Goal: Navigation & Orientation: Find specific page/section

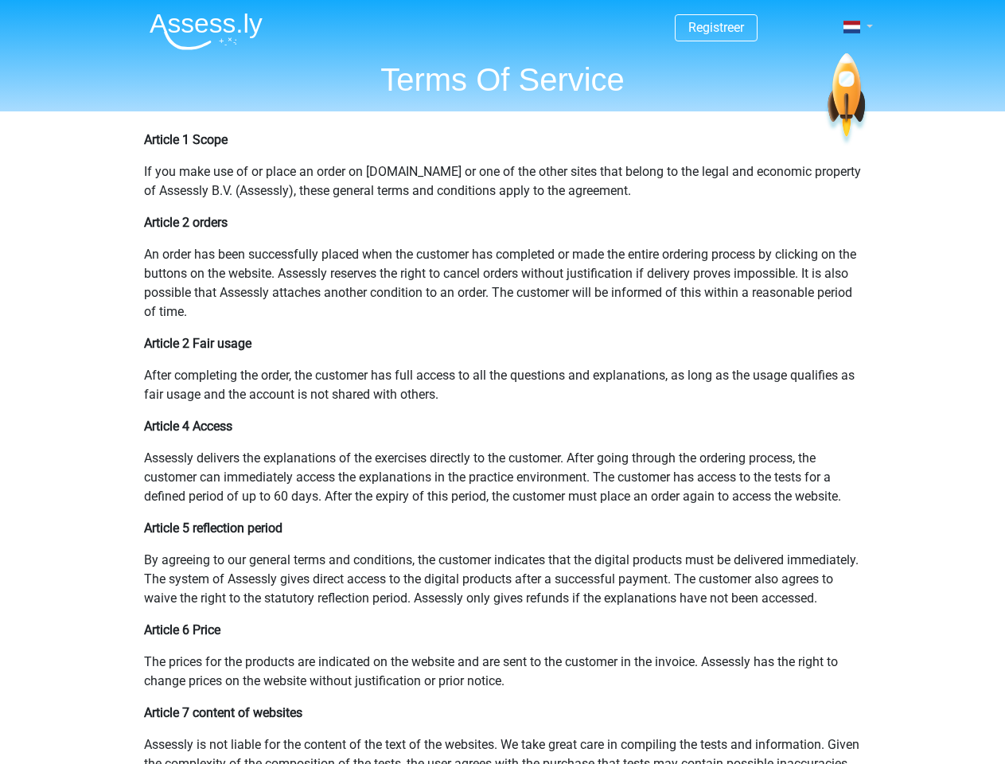
click at [853, 27] on span at bounding box center [851, 27] width 17 height 13
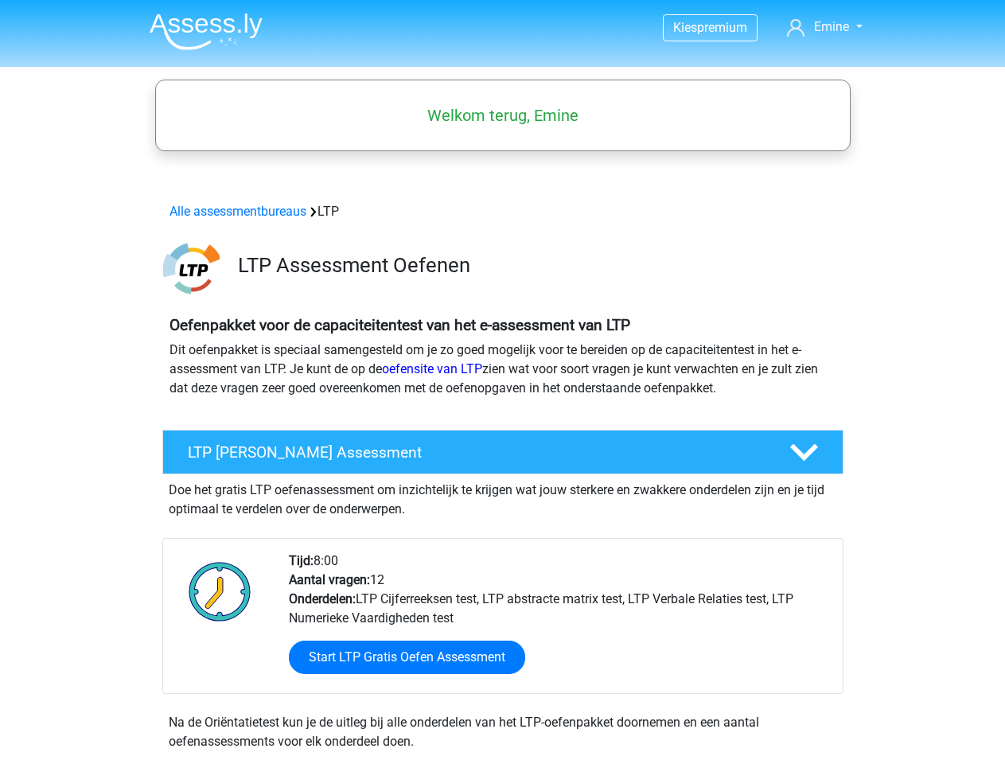
click at [824, 27] on span "Emine" at bounding box center [831, 26] width 35 height 15
